Goal: Navigation & Orientation: Find specific page/section

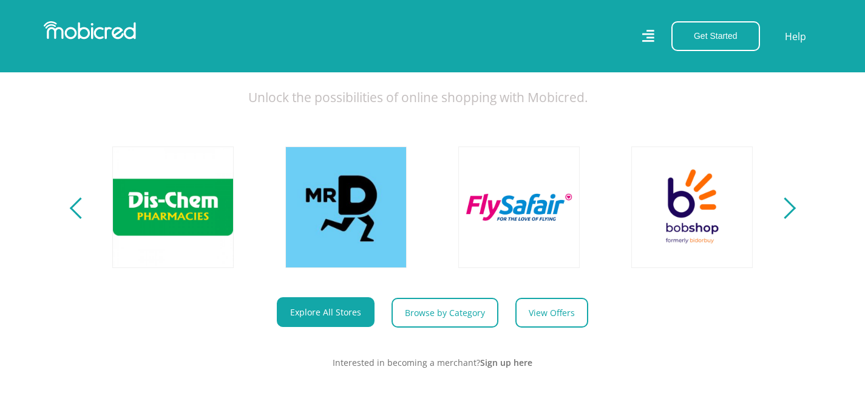
scroll to position [460, 0]
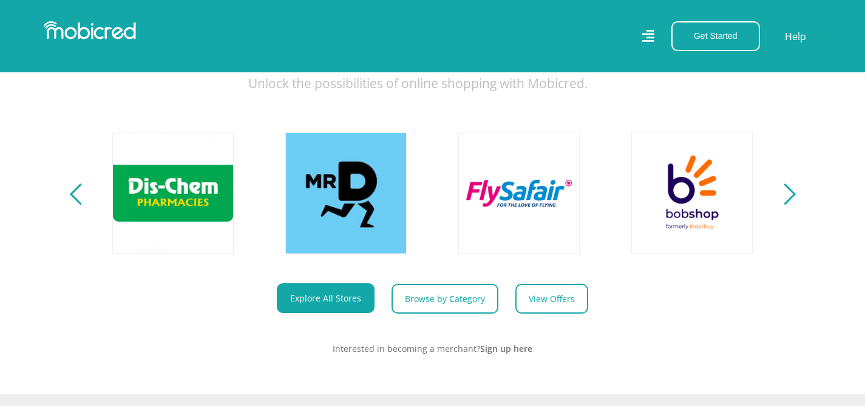
click at [799, 205] on section "Explore One Account. Infinite Possibilities. Unlock the possibilities of online…" at bounding box center [432, 170] width 865 height 448
click at [785, 204] on div "Next" at bounding box center [784, 193] width 21 height 21
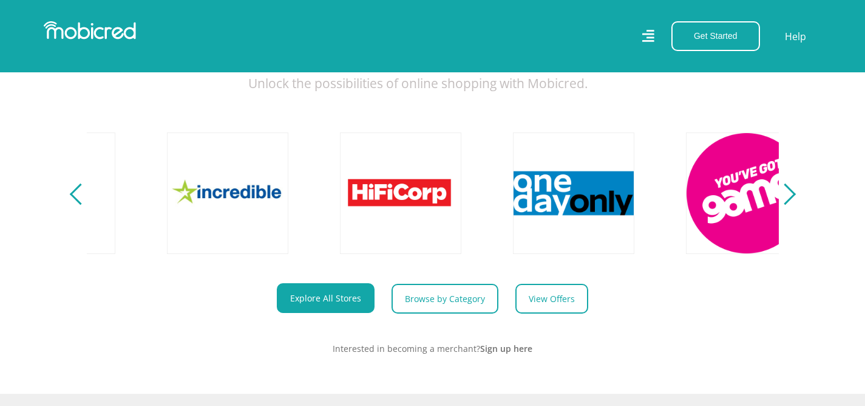
scroll to position [0, 2250]
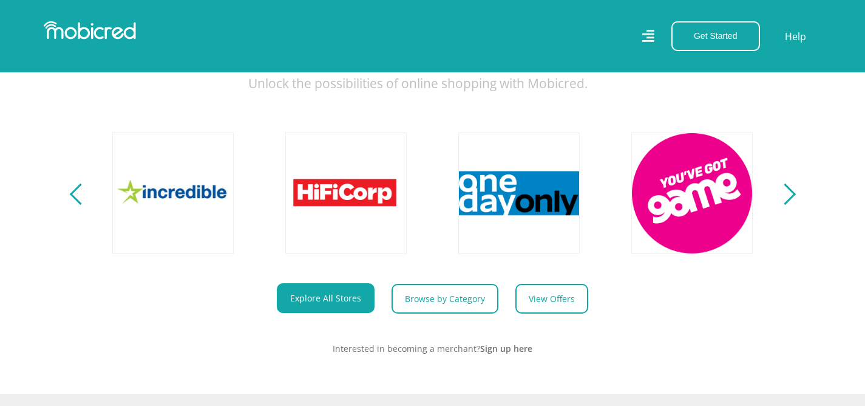
click at [785, 204] on div "Next" at bounding box center [784, 193] width 21 height 21
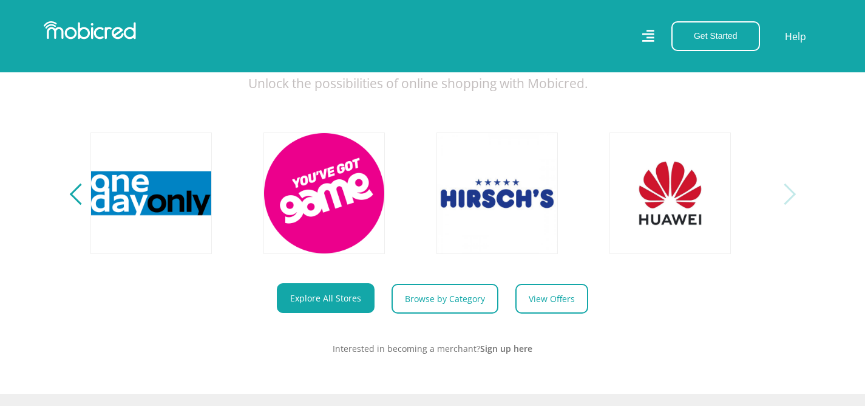
scroll to position [0, 2769]
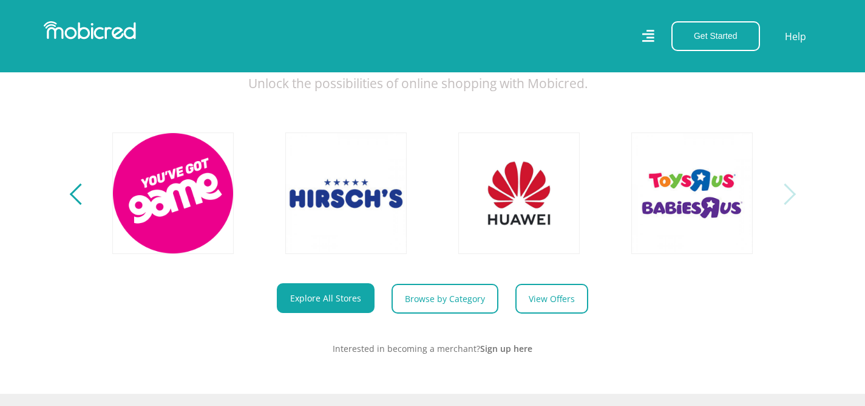
click at [785, 204] on div "Next" at bounding box center [784, 193] width 21 height 21
click at [799, 204] on section "Explore One Account. Infinite Possibilities. Unlock the possibilities of online…" at bounding box center [432, 170] width 865 height 448
click at [73, 205] on button "Previous" at bounding box center [80, 193] width 15 height 24
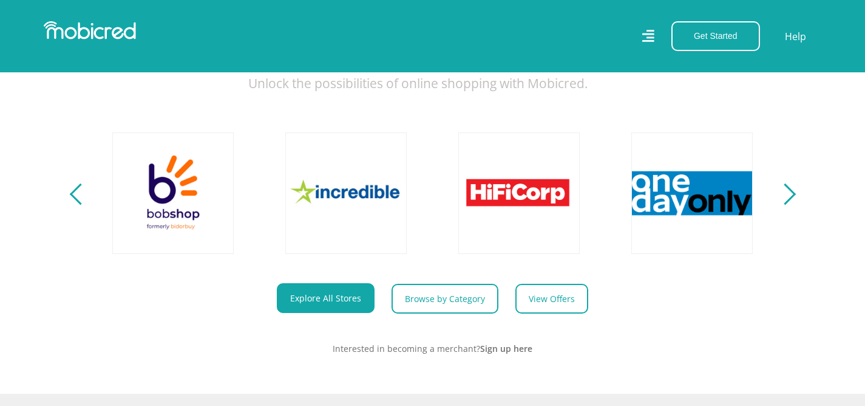
click at [73, 205] on button "Previous" at bounding box center [80, 193] width 15 height 24
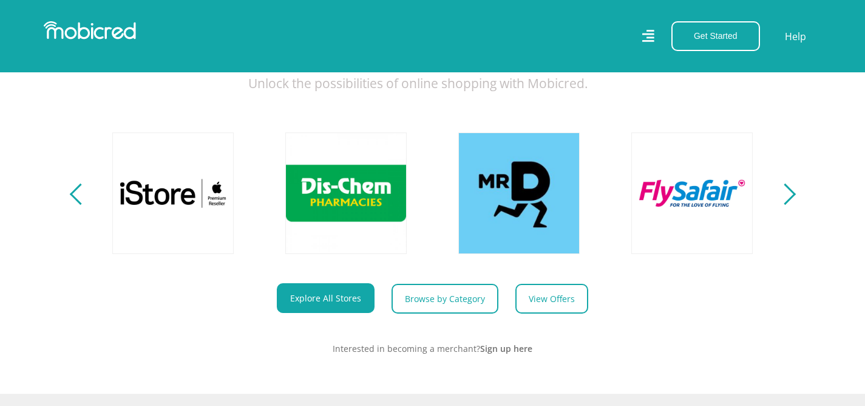
click at [73, 205] on button "Previous" at bounding box center [80, 193] width 15 height 24
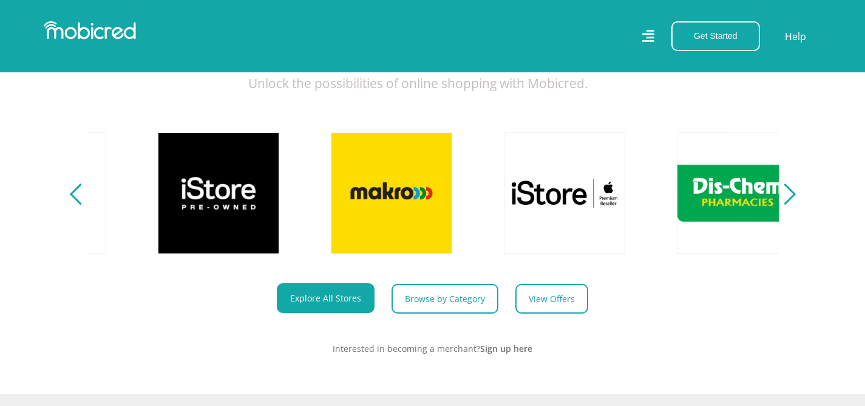
click at [73, 205] on button "Previous" at bounding box center [80, 193] width 15 height 24
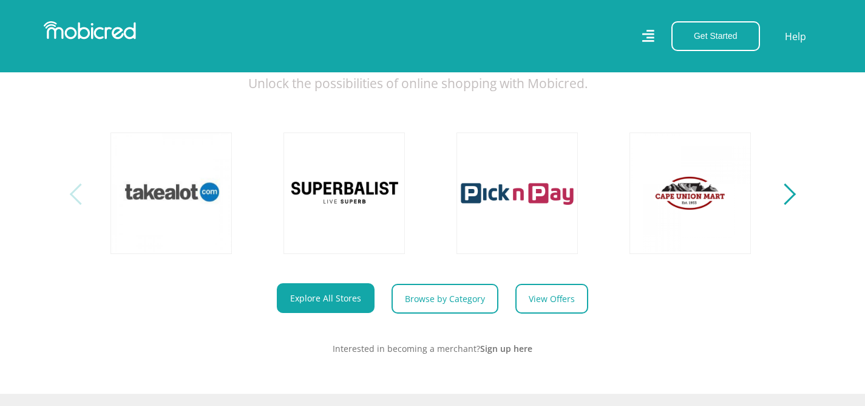
scroll to position [0, 0]
click at [73, 205] on button "Previous" at bounding box center [80, 193] width 15 height 24
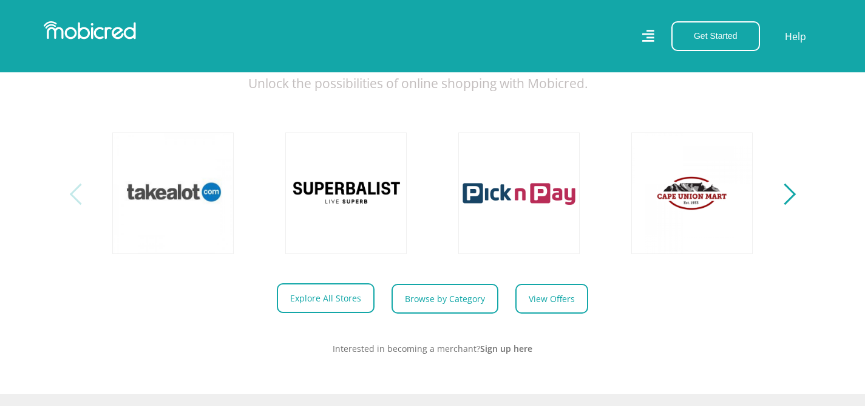
click at [313, 313] on link "Explore All Stores" at bounding box center [326, 298] width 98 height 30
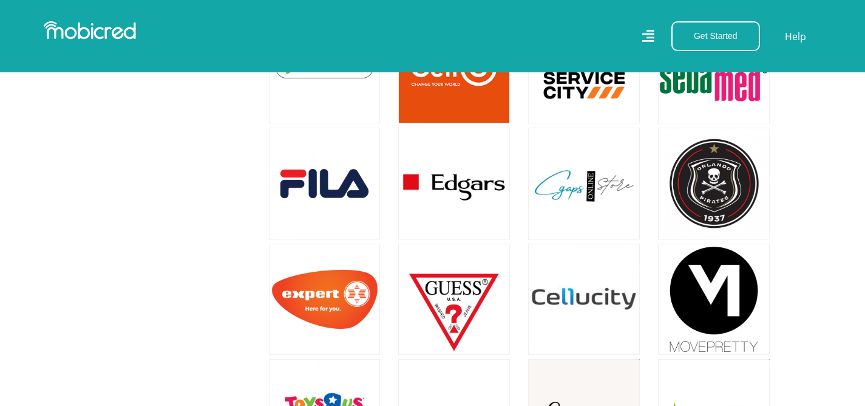
scroll to position [1001, 0]
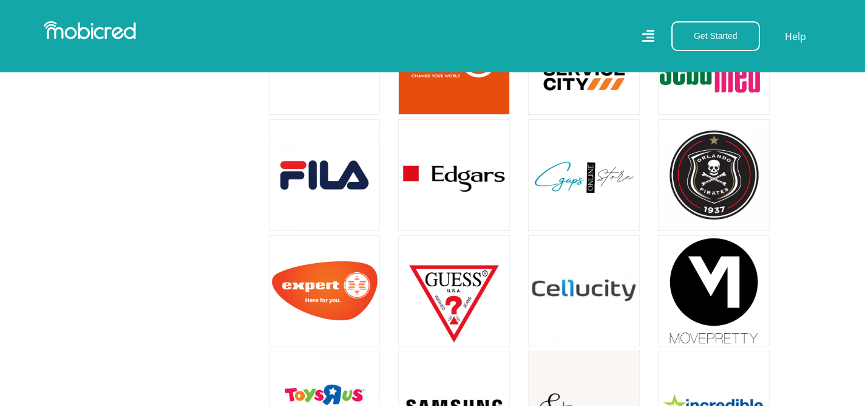
scroll to position [1001, 0]
